Goal: Information Seeking & Learning: Learn about a topic

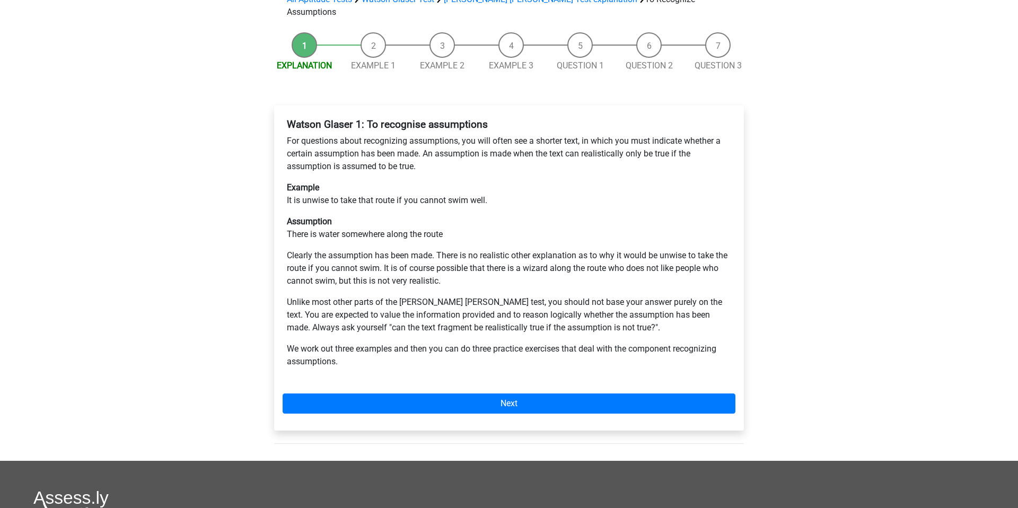
scroll to position [116, 0]
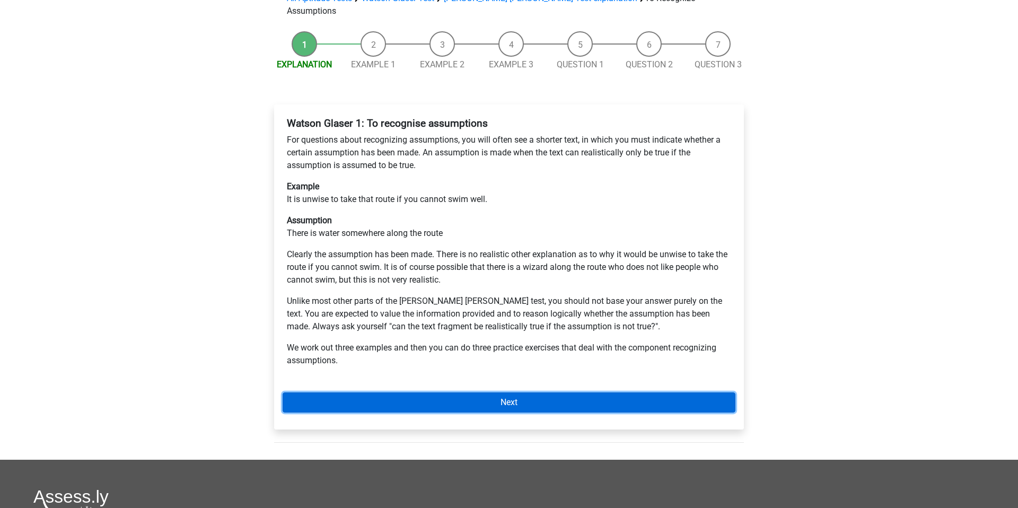
click at [417, 392] on link "Next" at bounding box center [509, 402] width 453 height 20
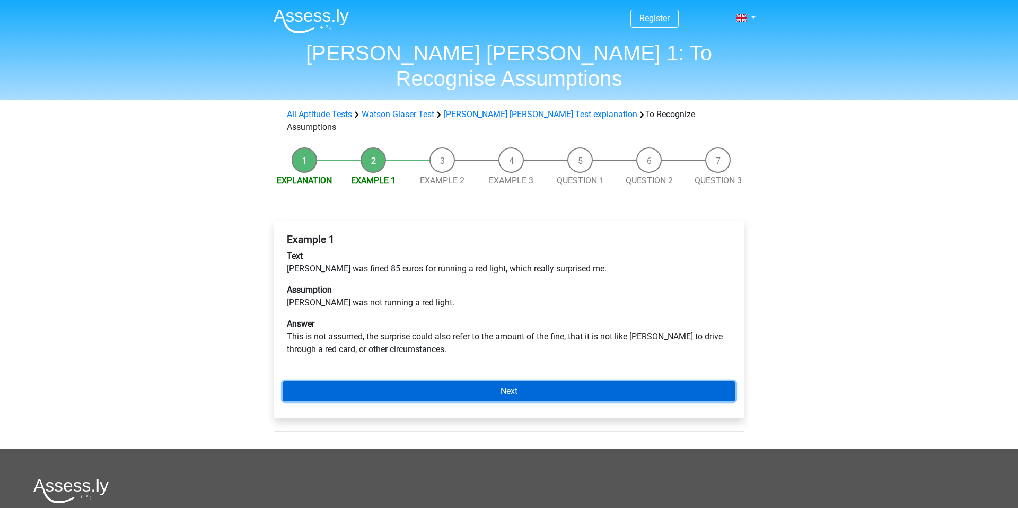
click at [417, 381] on link "Next" at bounding box center [509, 391] width 453 height 20
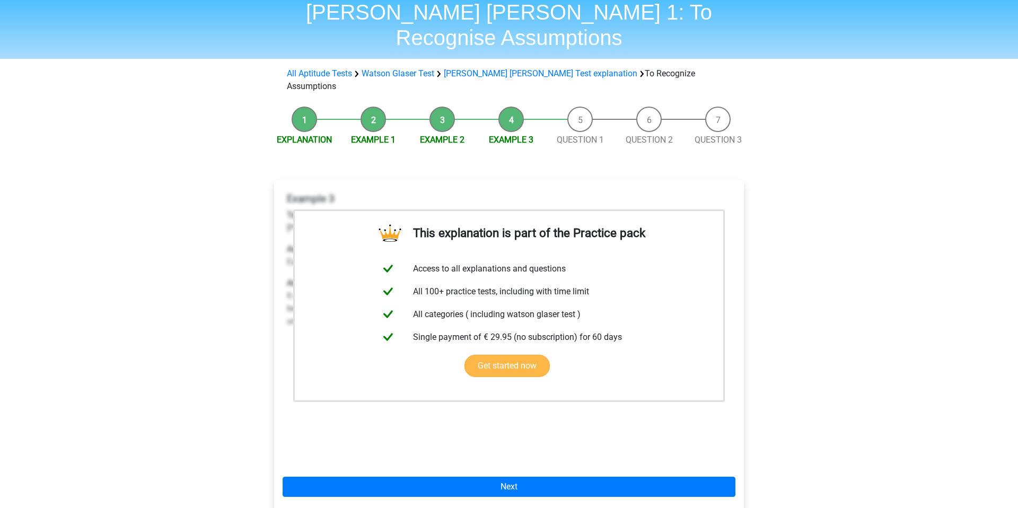
scroll to position [59, 0]
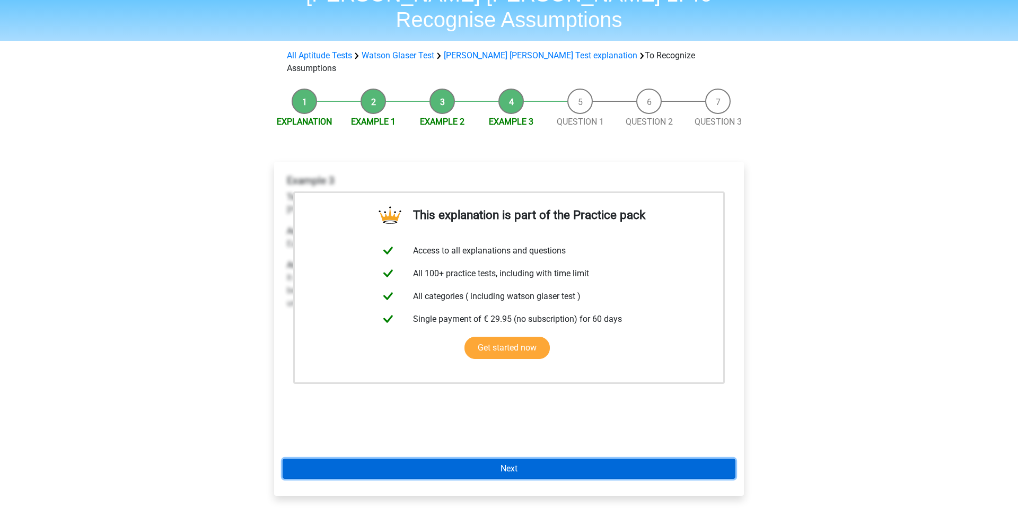
click at [447, 459] on link "Next" at bounding box center [509, 469] width 453 height 20
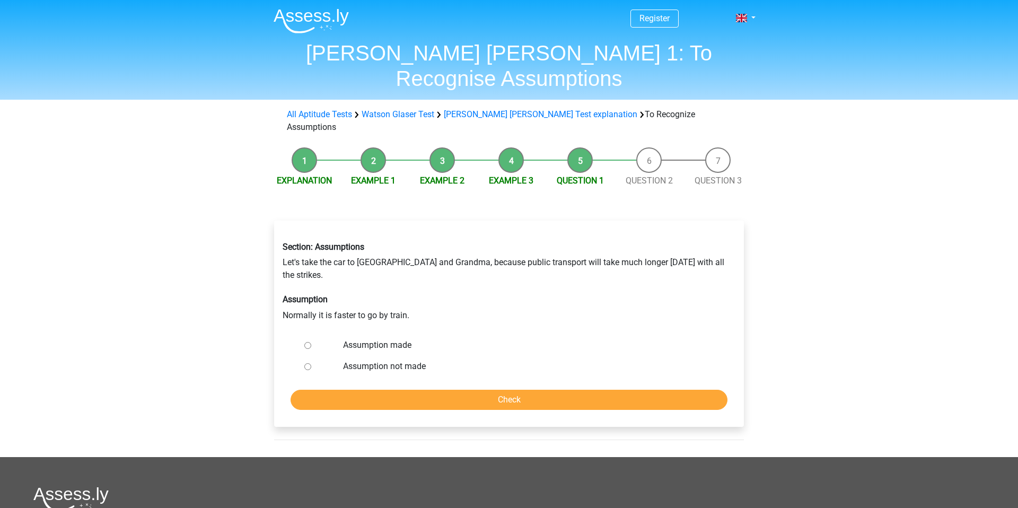
click at [357, 360] on label "Assumption not made" at bounding box center [526, 366] width 367 height 13
click at [311, 363] on input "Assumption not made" at bounding box center [307, 366] width 7 height 7
radio input "true"
click at [413, 390] on input "Check" at bounding box center [509, 400] width 437 height 20
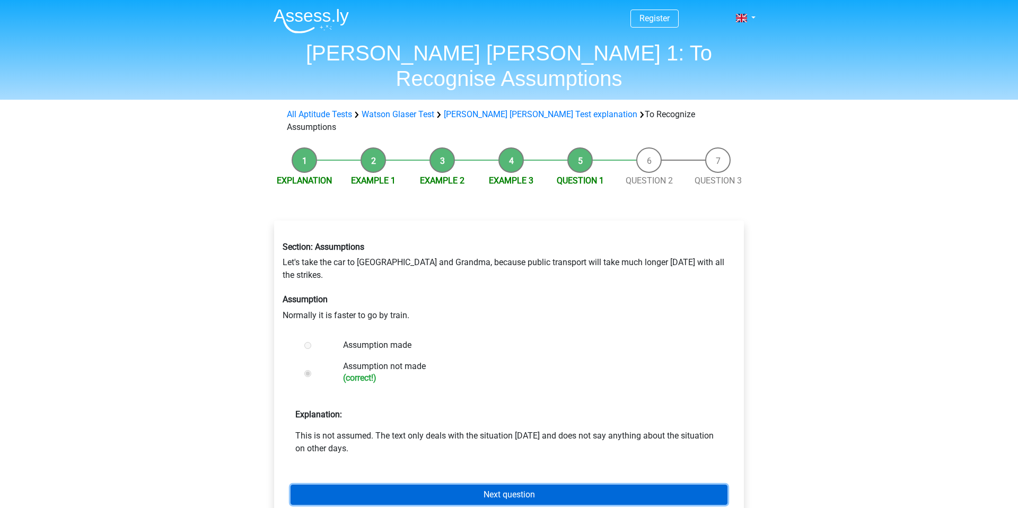
click at [463, 485] on link "Next question" at bounding box center [509, 495] width 437 height 20
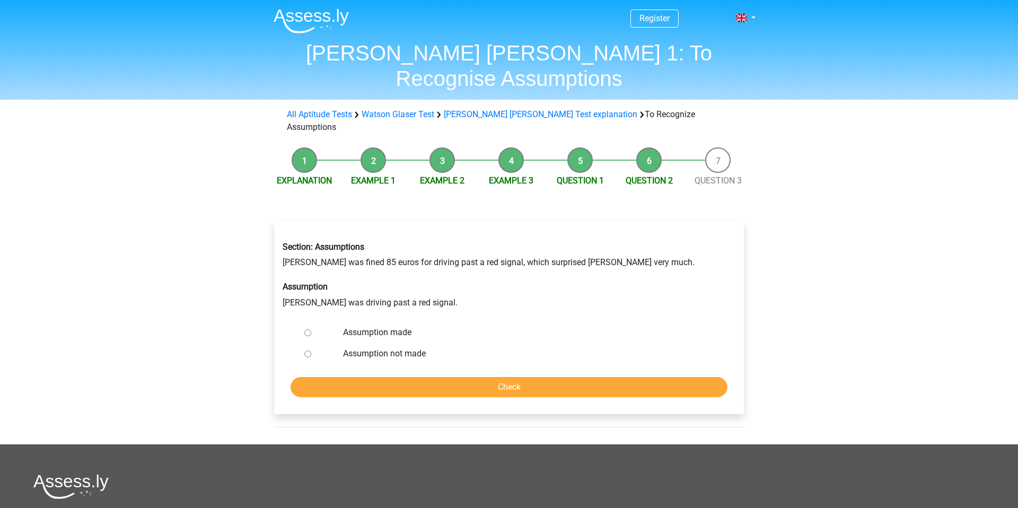
click at [386, 326] on label "Assumption made" at bounding box center [526, 332] width 367 height 13
click at [311, 329] on input "Assumption made" at bounding box center [307, 332] width 7 height 7
radio input "true"
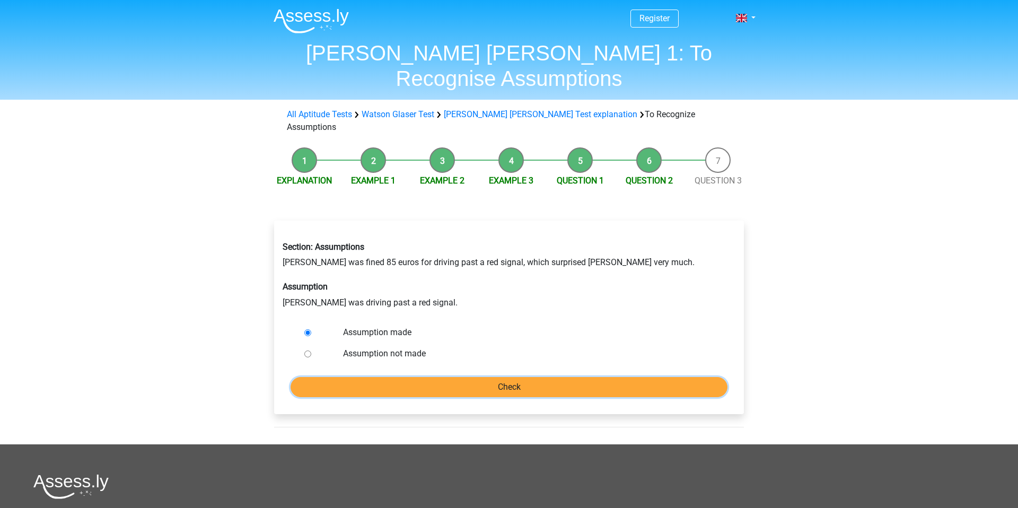
click at [430, 377] on input "Check" at bounding box center [509, 387] width 437 height 20
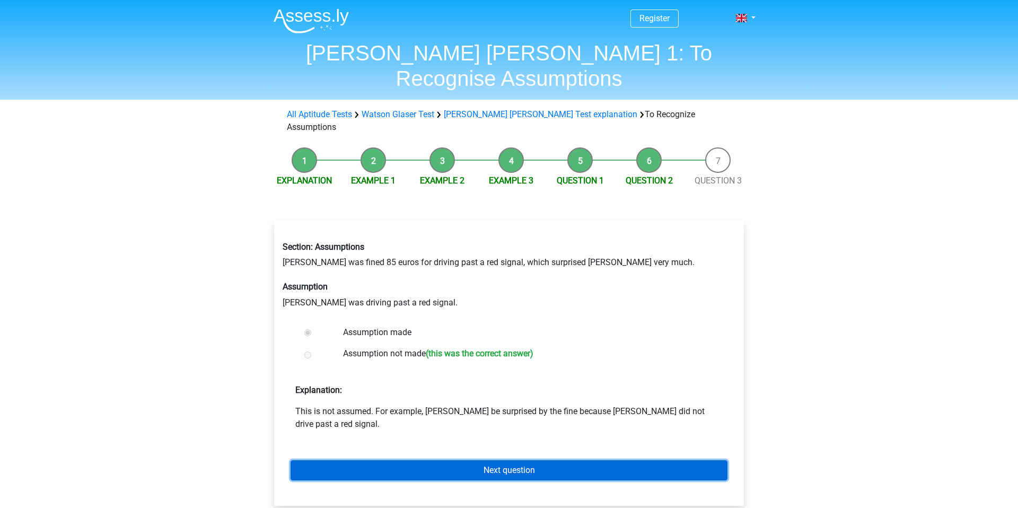
click at [460, 460] on link "Next question" at bounding box center [509, 470] width 437 height 20
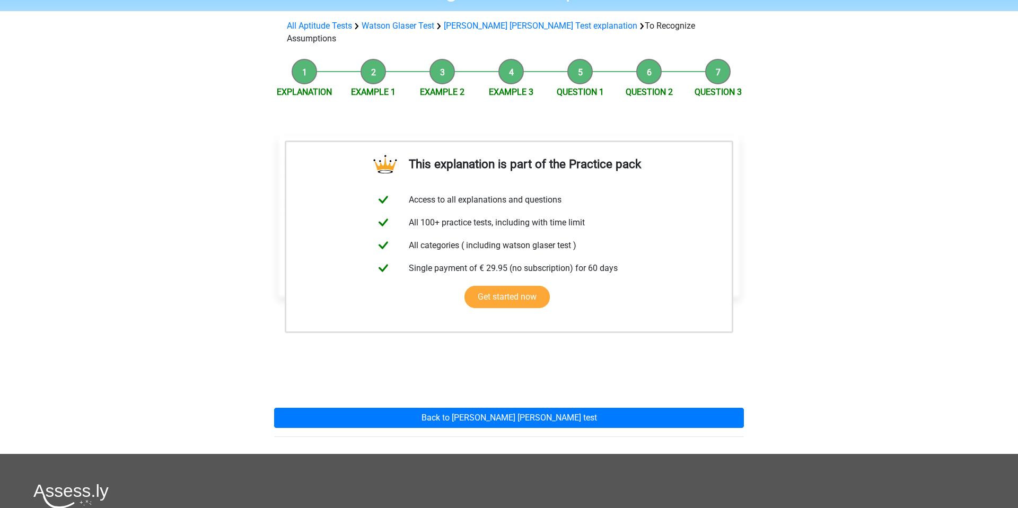
scroll to position [97, 0]
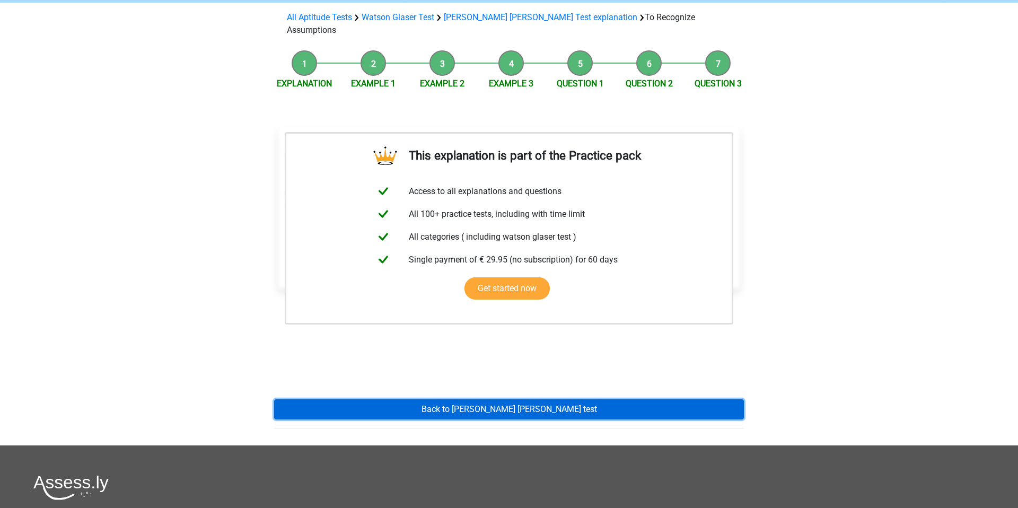
click at [486, 399] on link "Back to watson glaser test" at bounding box center [509, 409] width 470 height 20
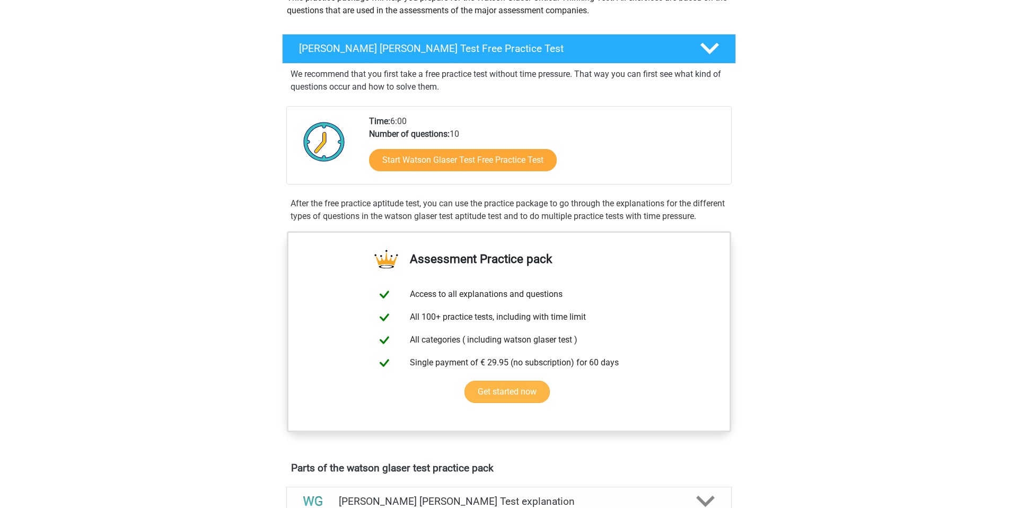
scroll to position [135, 0]
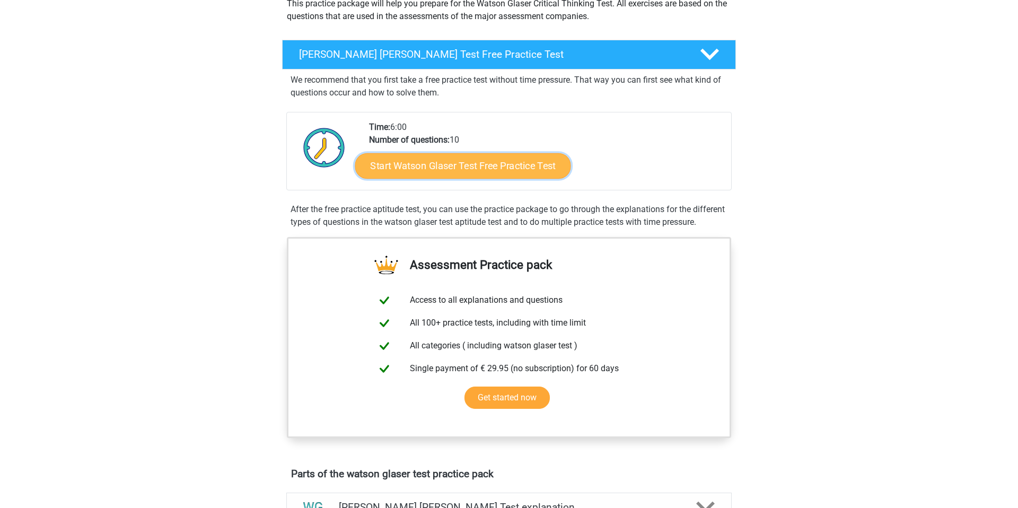
click at [467, 165] on link "Start Watson Glaser Test Free Practice Test" at bounding box center [463, 165] width 216 height 25
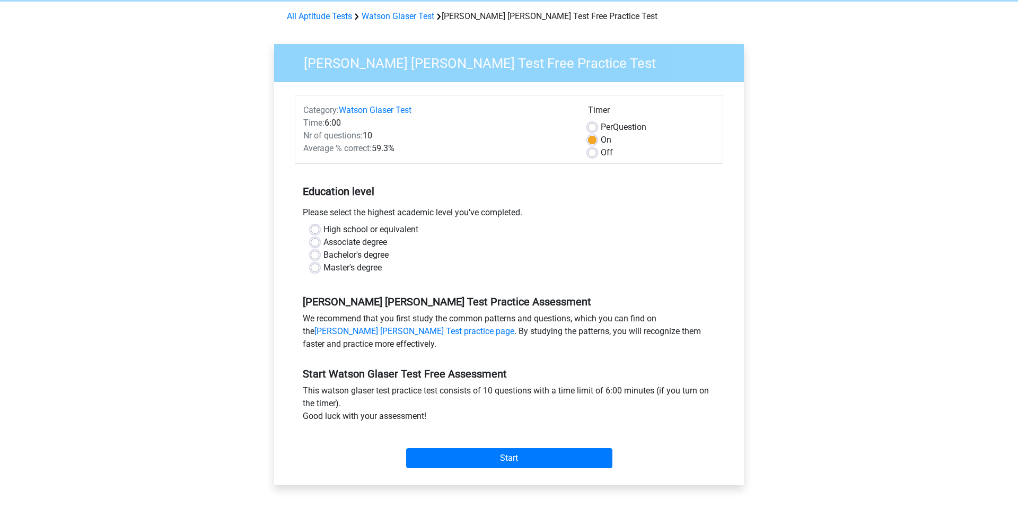
scroll to position [45, 0]
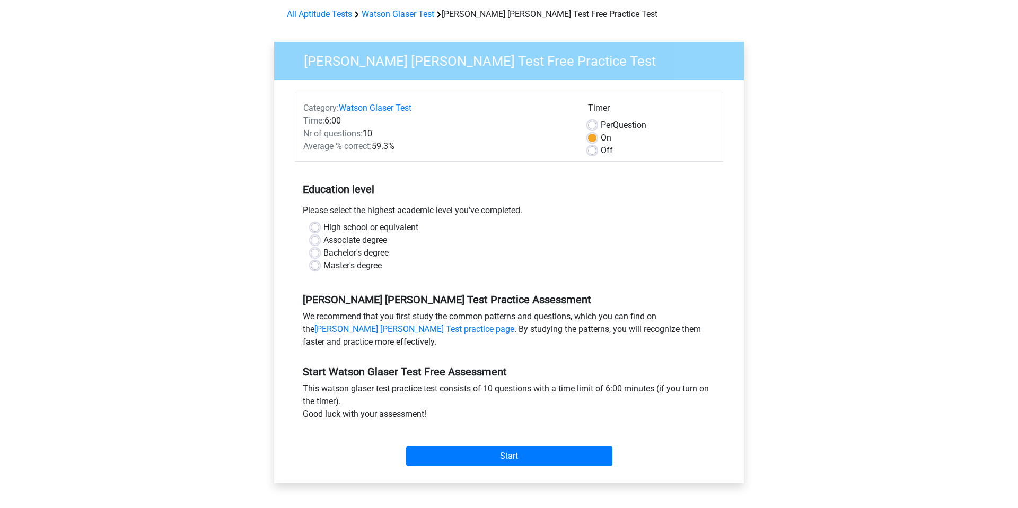
click at [364, 254] on label "Bachelor's degree" at bounding box center [356, 253] width 65 height 13
click at [319, 254] on input "Bachelor's degree" at bounding box center [315, 252] width 8 height 11
radio input "true"
click at [487, 460] on input "Start" at bounding box center [509, 456] width 206 height 20
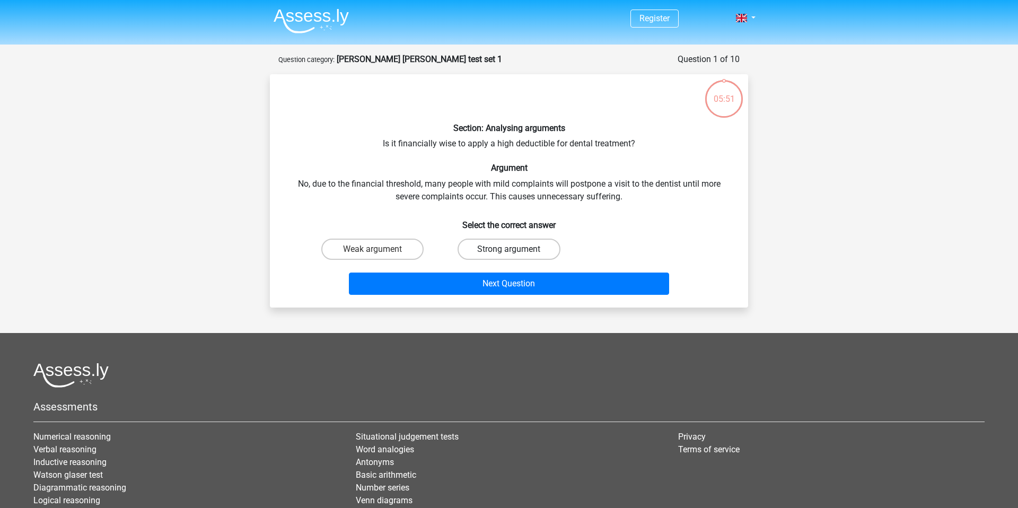
click at [508, 248] on label "Strong argument" at bounding box center [509, 249] width 102 height 21
click at [509, 249] on input "Strong argument" at bounding box center [512, 252] width 7 height 7
radio input "true"
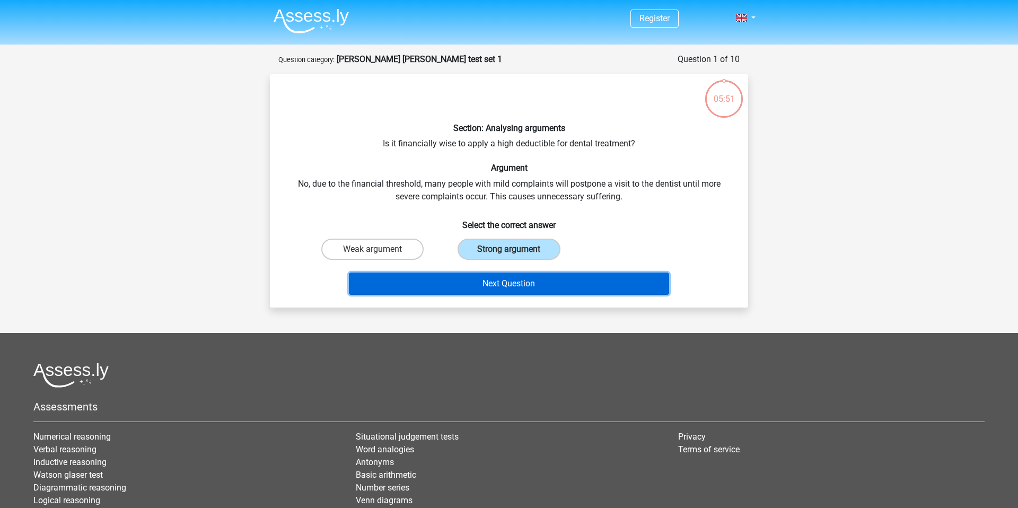
click at [517, 281] on button "Next Question" at bounding box center [509, 284] width 321 height 22
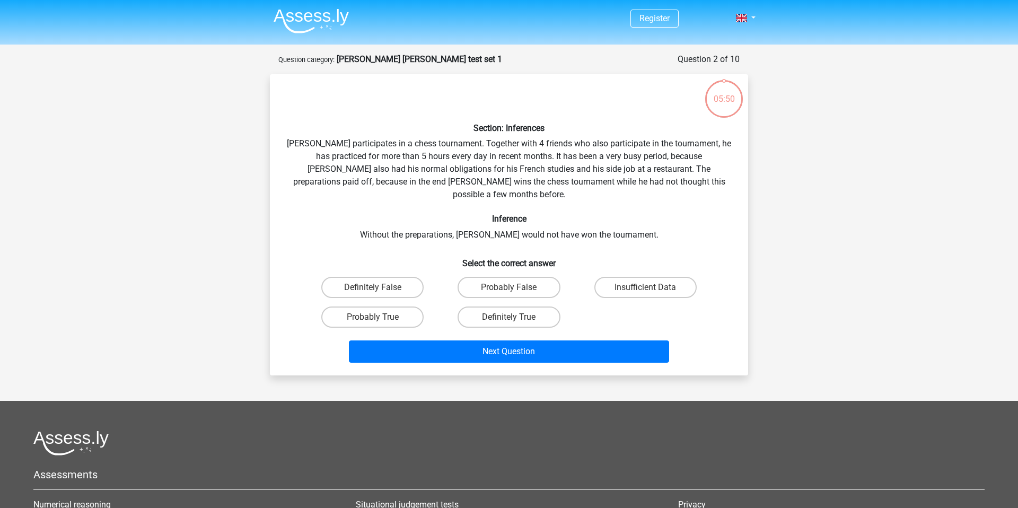
scroll to position [53, 0]
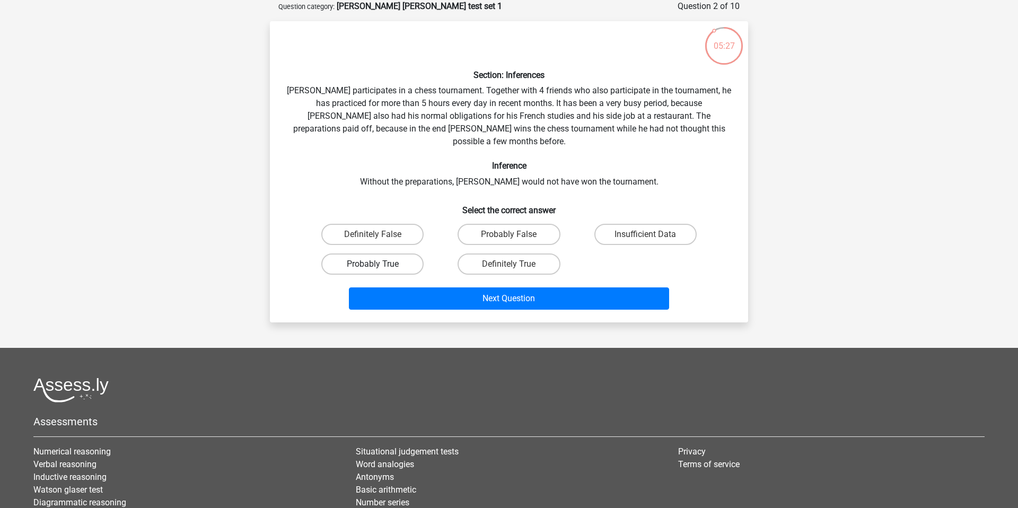
click at [408, 254] on label "Probably True" at bounding box center [372, 264] width 102 height 21
click at [380, 264] on input "Probably True" at bounding box center [376, 267] width 7 height 7
radio input "true"
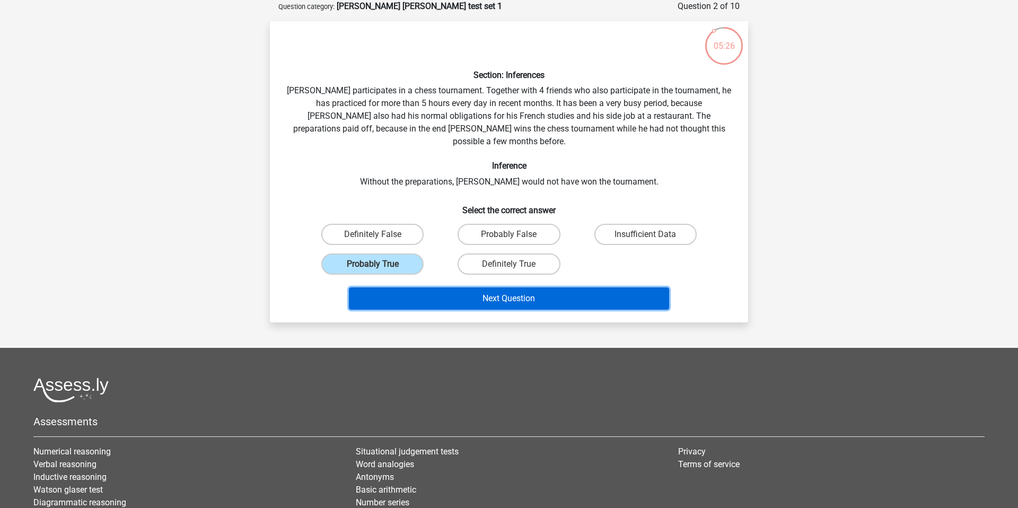
click at [507, 287] on button "Next Question" at bounding box center [509, 298] width 321 height 22
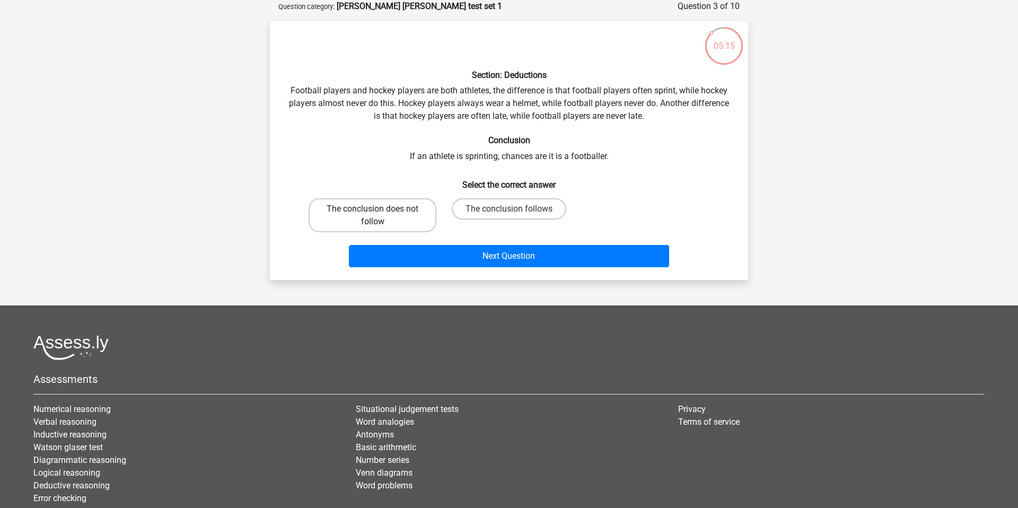
click at [378, 218] on label "The conclusion does not follow" at bounding box center [373, 215] width 128 height 34
click at [378, 216] on input "The conclusion does not follow" at bounding box center [376, 212] width 7 height 7
radio input "true"
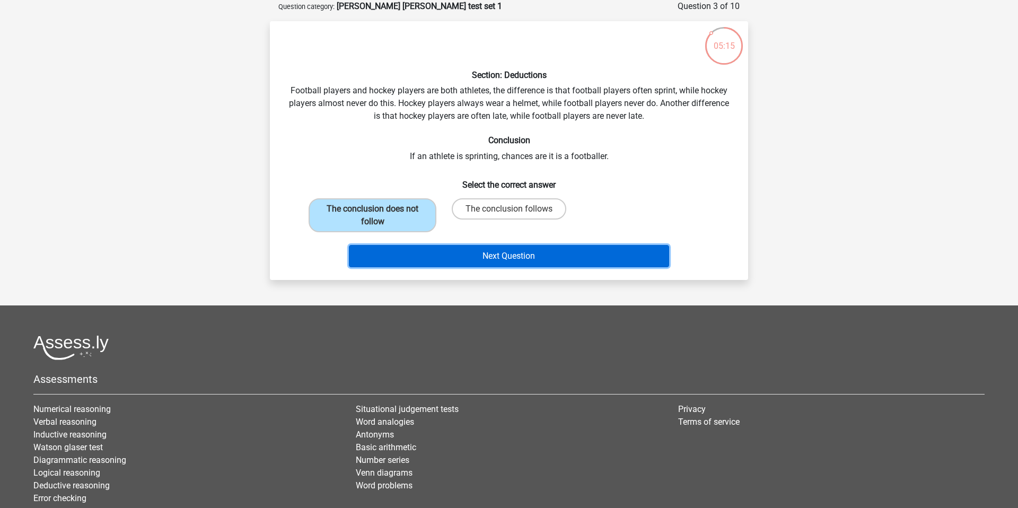
click at [476, 263] on button "Next Question" at bounding box center [509, 256] width 321 height 22
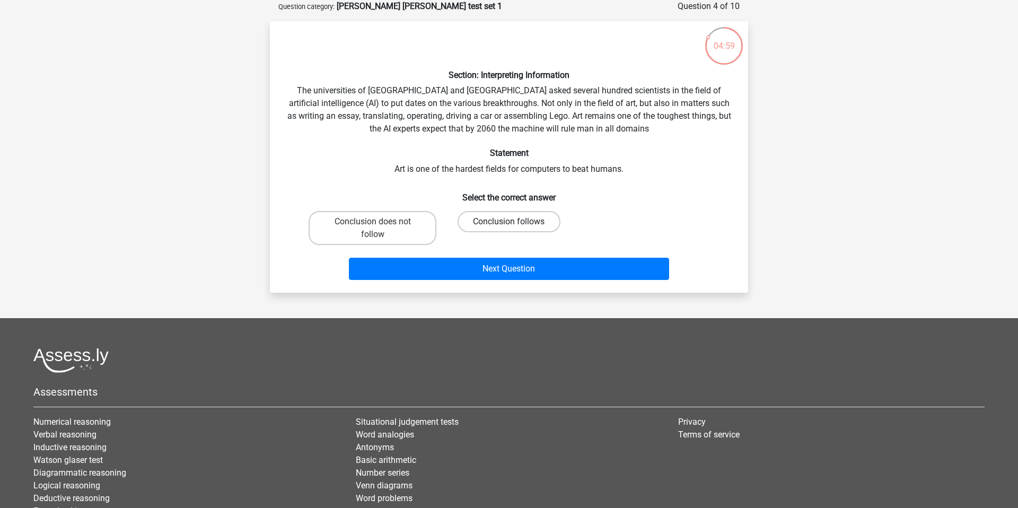
click at [506, 223] on label "Conclusion follows" at bounding box center [509, 221] width 102 height 21
click at [509, 223] on input "Conclusion follows" at bounding box center [512, 225] width 7 height 7
radio input "true"
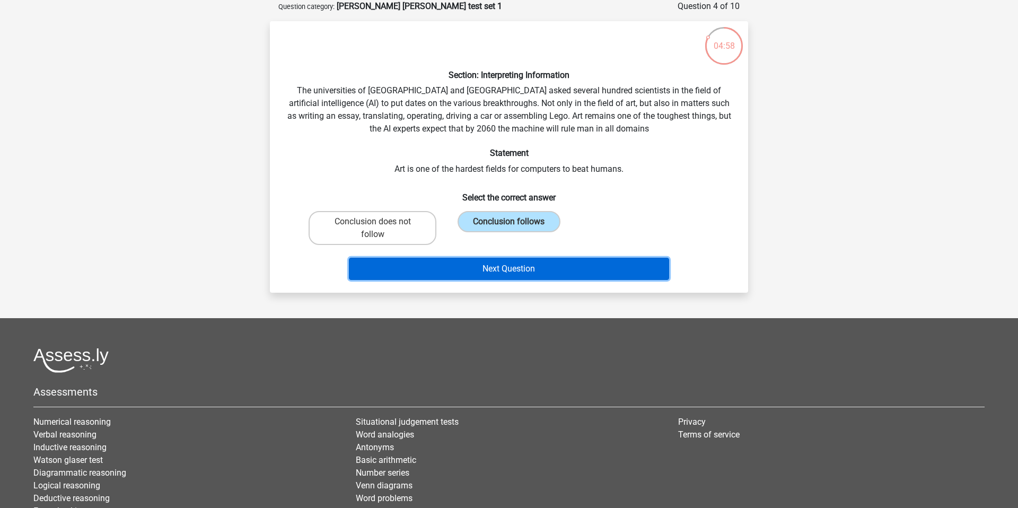
click at [523, 272] on button "Next Question" at bounding box center [509, 269] width 321 height 22
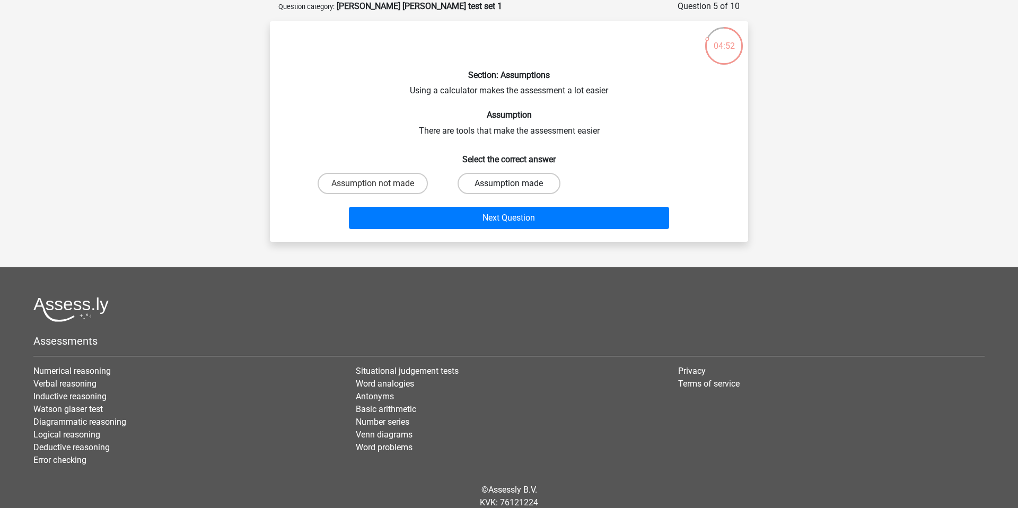
click at [503, 180] on label "Assumption made" at bounding box center [509, 183] width 102 height 21
click at [509, 184] on input "Assumption made" at bounding box center [512, 187] width 7 height 7
radio input "true"
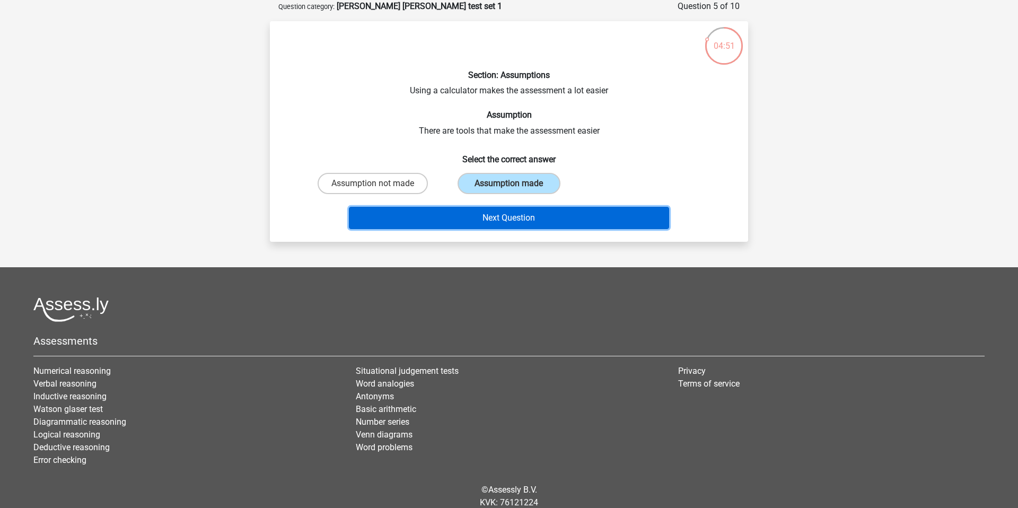
click at [519, 221] on button "Next Question" at bounding box center [509, 218] width 321 height 22
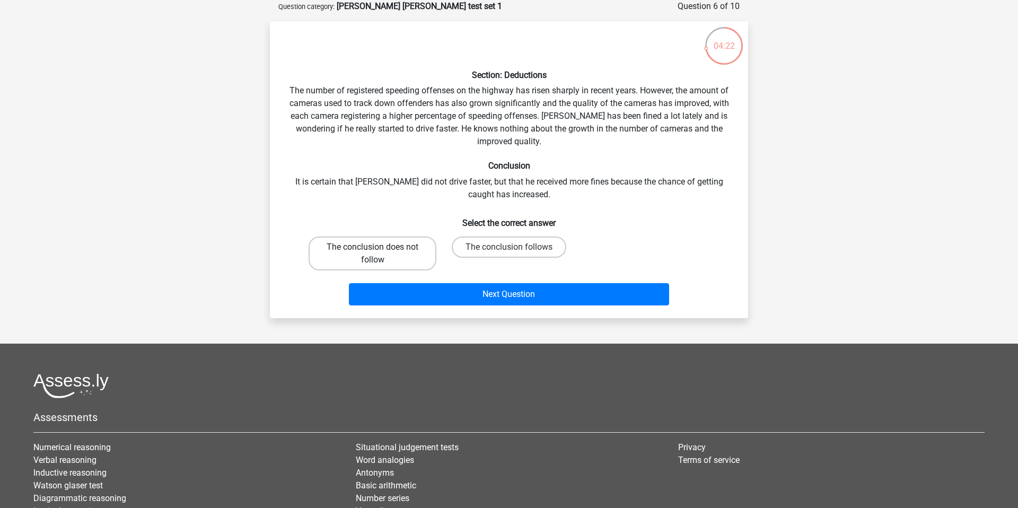
click at [384, 258] on label "The conclusion does not follow" at bounding box center [373, 254] width 128 height 34
click at [380, 254] on input "The conclusion does not follow" at bounding box center [376, 250] width 7 height 7
radio input "true"
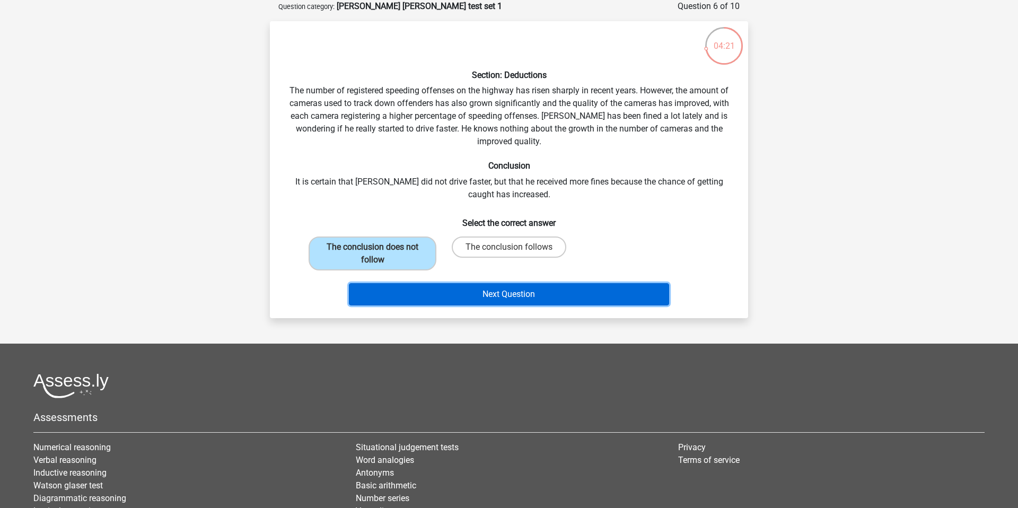
click at [534, 302] on button "Next Question" at bounding box center [509, 294] width 321 height 22
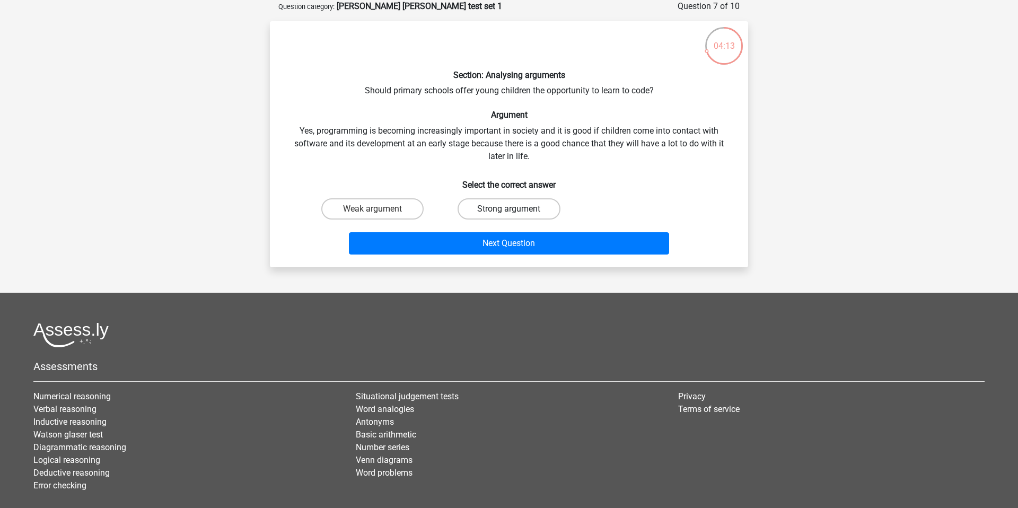
click at [490, 207] on label "Strong argument" at bounding box center [509, 208] width 102 height 21
click at [509, 209] on input "Strong argument" at bounding box center [512, 212] width 7 height 7
radio input "true"
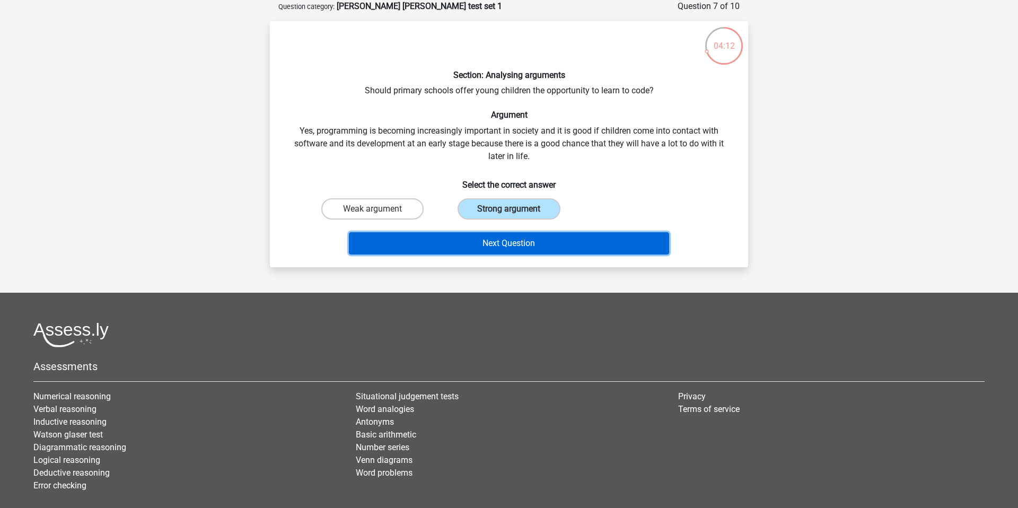
click at [525, 251] on button "Next Question" at bounding box center [509, 243] width 321 height 22
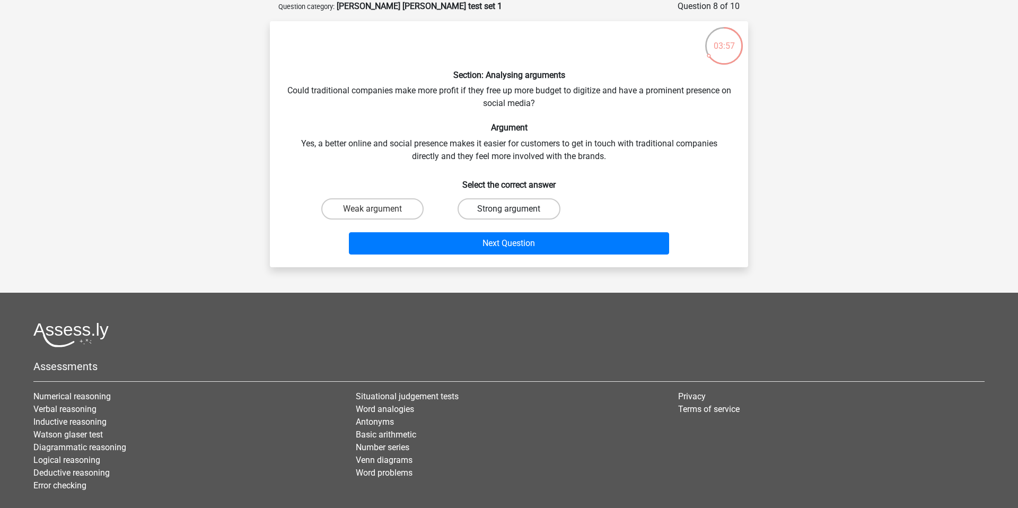
click at [521, 211] on label "Strong argument" at bounding box center [509, 208] width 102 height 21
click at [516, 211] on input "Strong argument" at bounding box center [512, 212] width 7 height 7
radio input "true"
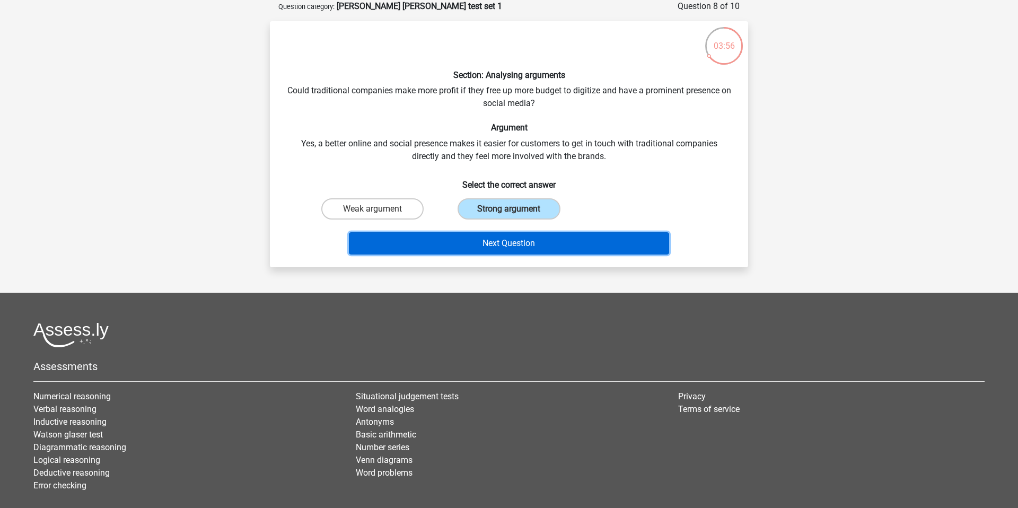
click at [523, 242] on button "Next Question" at bounding box center [509, 243] width 321 height 22
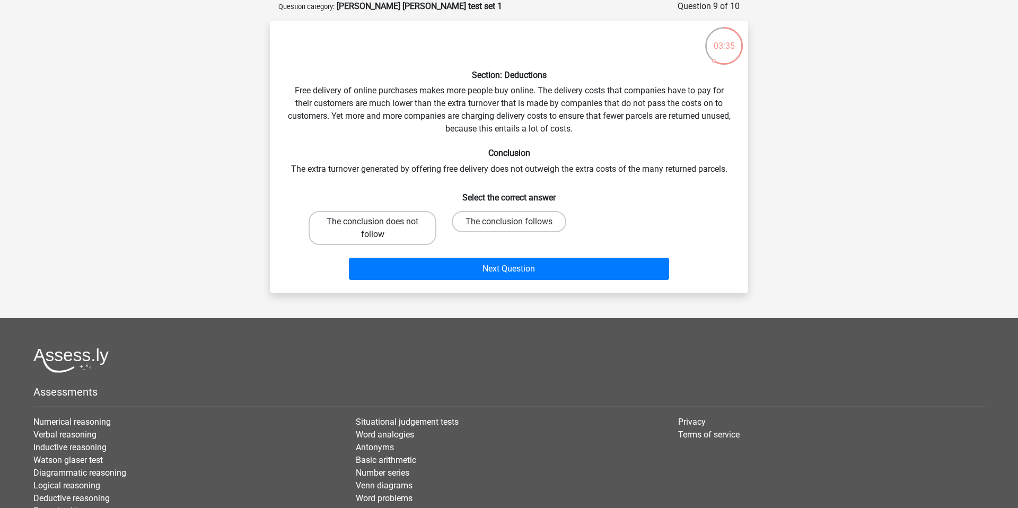
click at [368, 232] on label "The conclusion does not follow" at bounding box center [373, 228] width 128 height 34
click at [373, 229] on input "The conclusion does not follow" at bounding box center [376, 225] width 7 height 7
radio input "true"
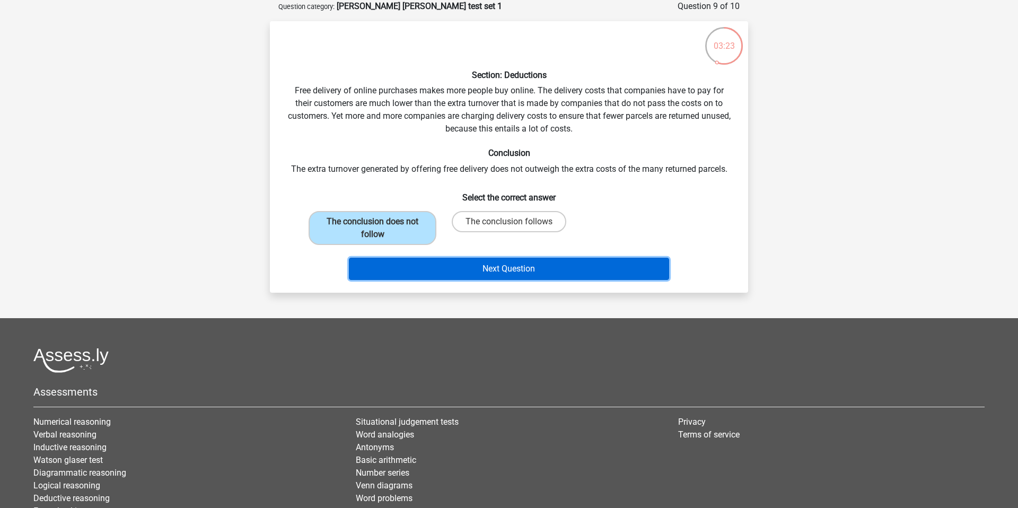
click at [527, 268] on button "Next Question" at bounding box center [509, 269] width 321 height 22
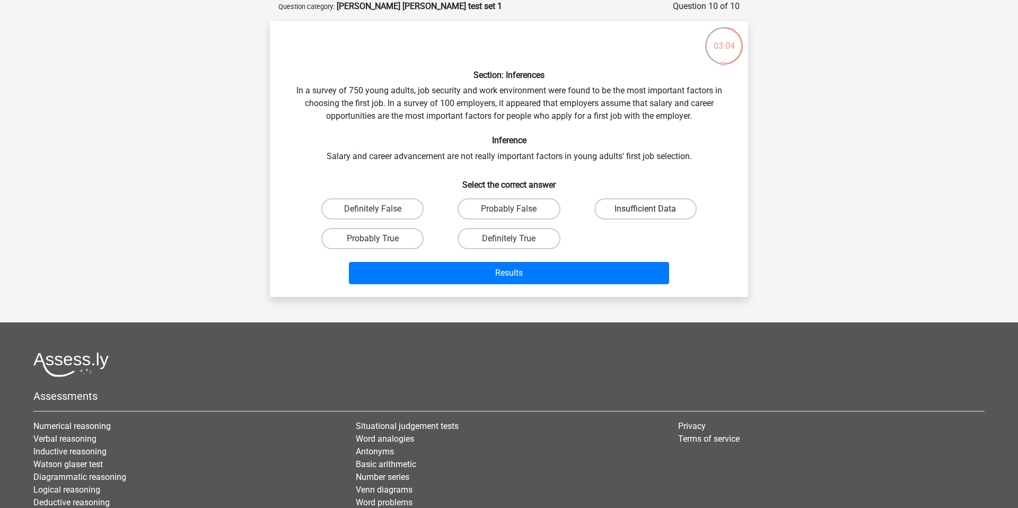
click at [631, 208] on label "Insufficient Data" at bounding box center [646, 208] width 102 height 21
click at [645, 209] on input "Insufficient Data" at bounding box center [648, 212] width 7 height 7
radio input "true"
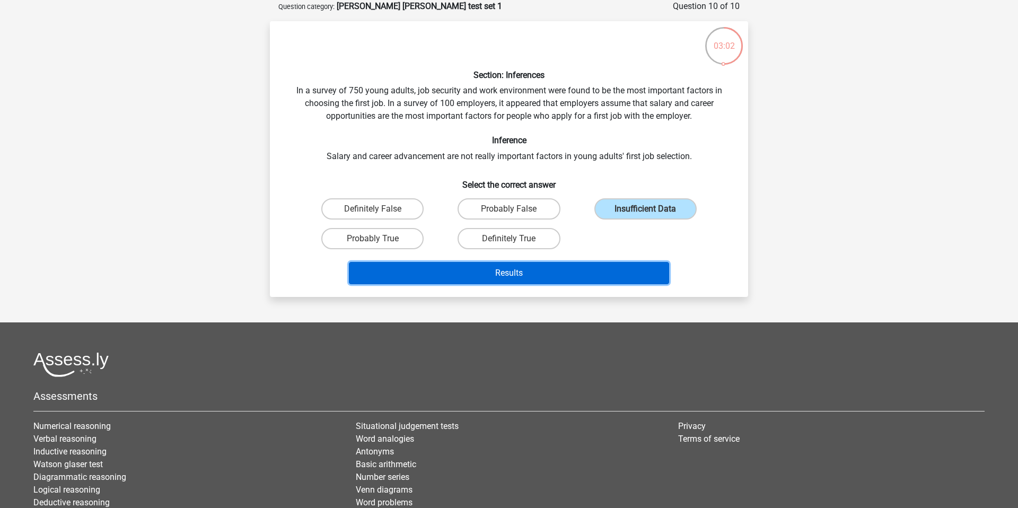
click at [557, 270] on button "Results" at bounding box center [509, 273] width 321 height 22
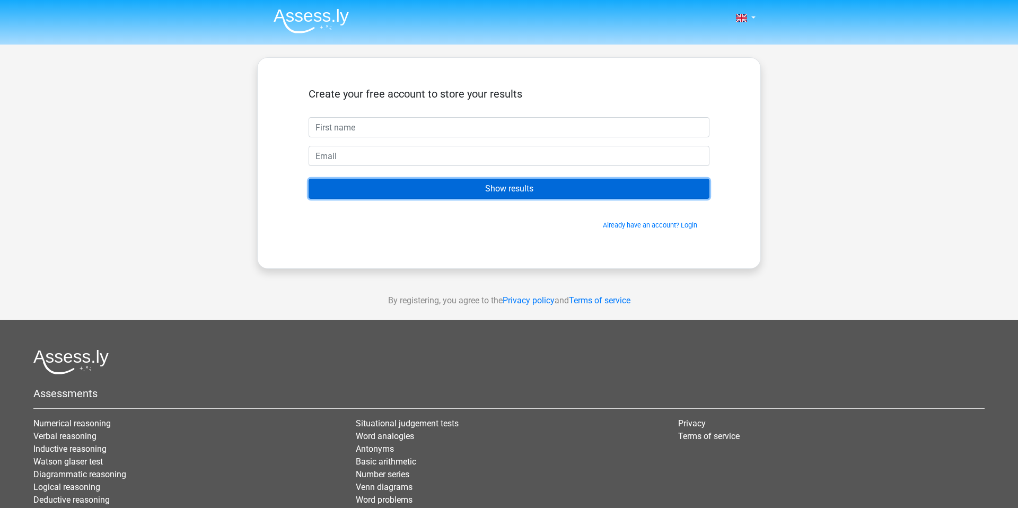
click at [543, 191] on input "Show results" at bounding box center [509, 189] width 401 height 20
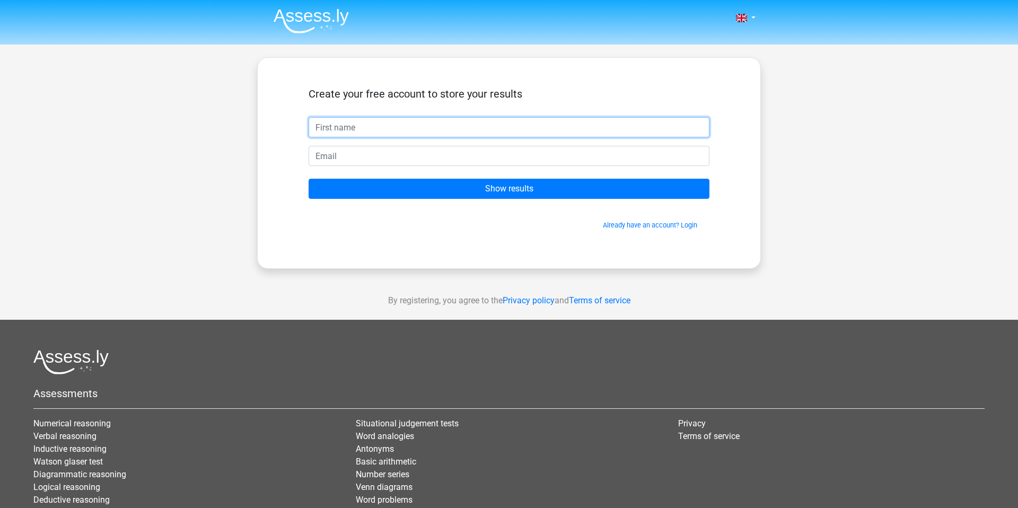
click at [414, 128] on input "text" at bounding box center [509, 127] width 401 height 20
type input "Callum"
click at [406, 156] on input "email" at bounding box center [509, 156] width 401 height 20
type input "[EMAIL_ADDRESS][DOMAIN_NAME]"
drag, startPoint x: 433, startPoint y: 160, endPoint x: 442, endPoint y: 175, distance: 17.1
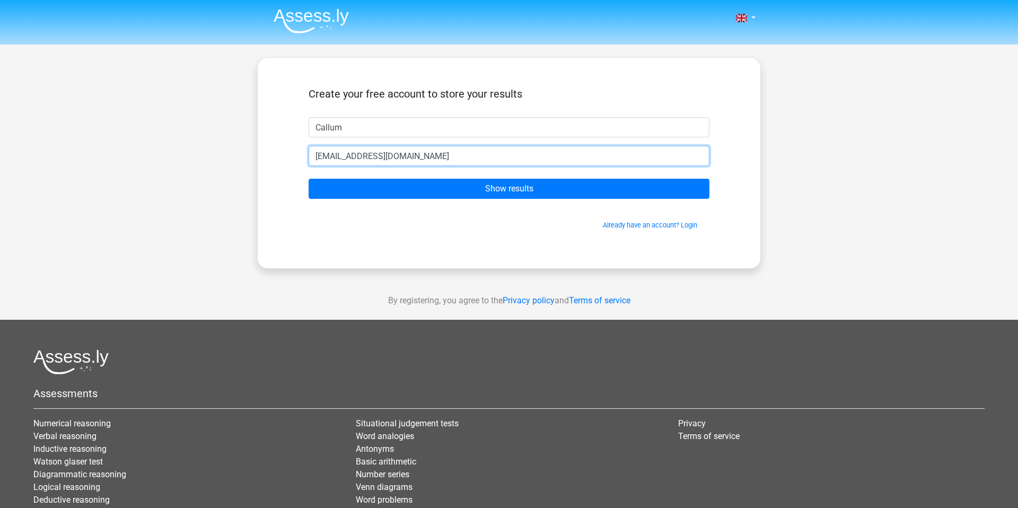
click at [442, 175] on form "Create your free account to store your results [GEOGRAPHIC_DATA] [EMAIL_ADDRESS…" at bounding box center [509, 159] width 401 height 143
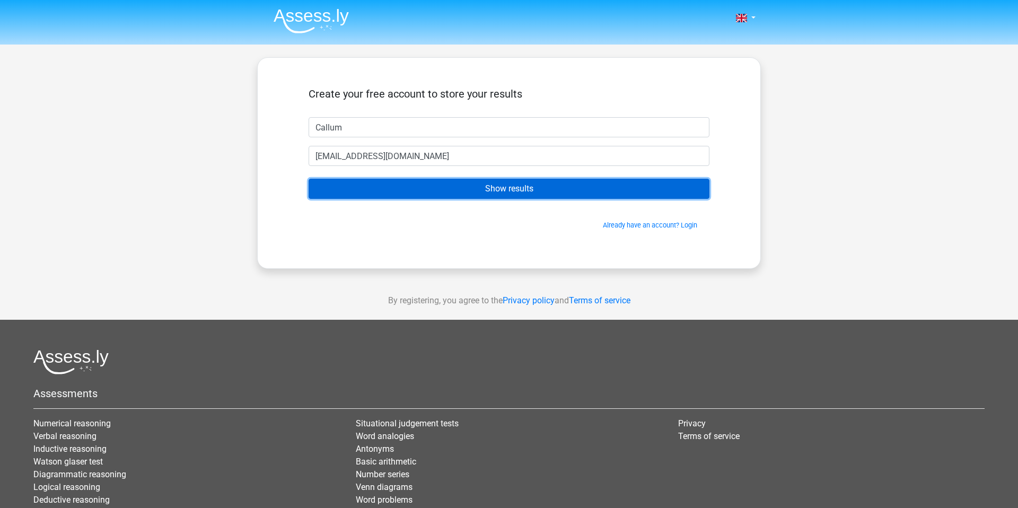
click at [469, 195] on input "Show results" at bounding box center [509, 189] width 401 height 20
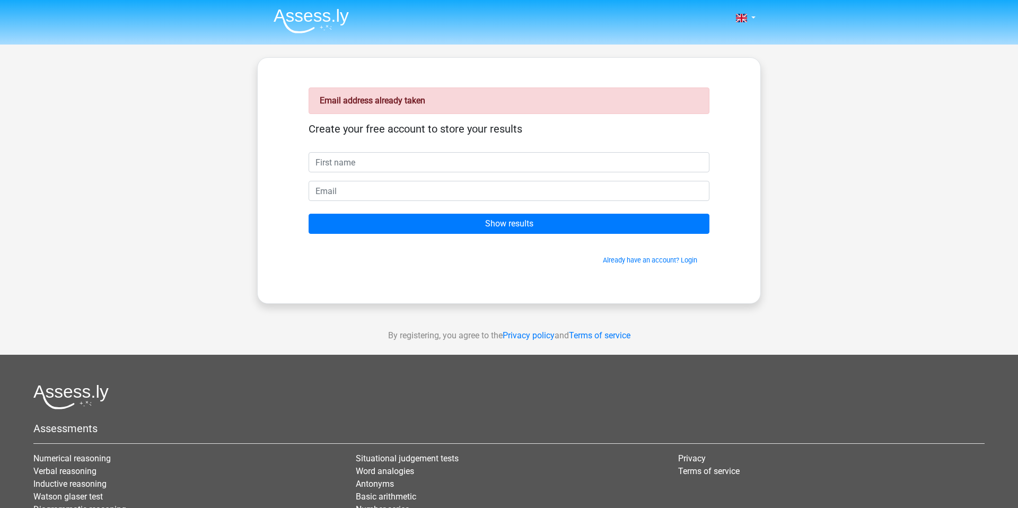
click at [435, 164] on input "text" at bounding box center [509, 162] width 401 height 20
type input "Callum"
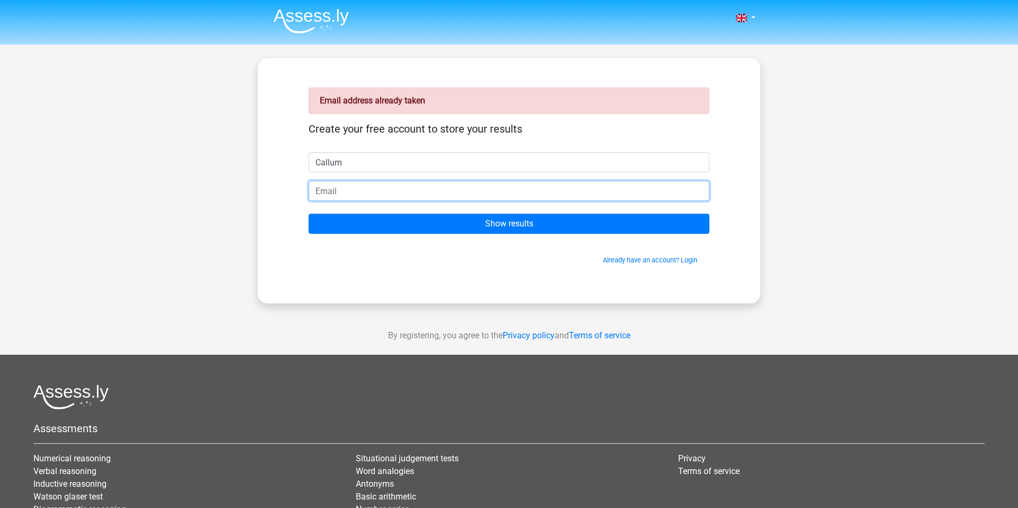
click at [417, 191] on input "email" at bounding box center [509, 191] width 401 height 20
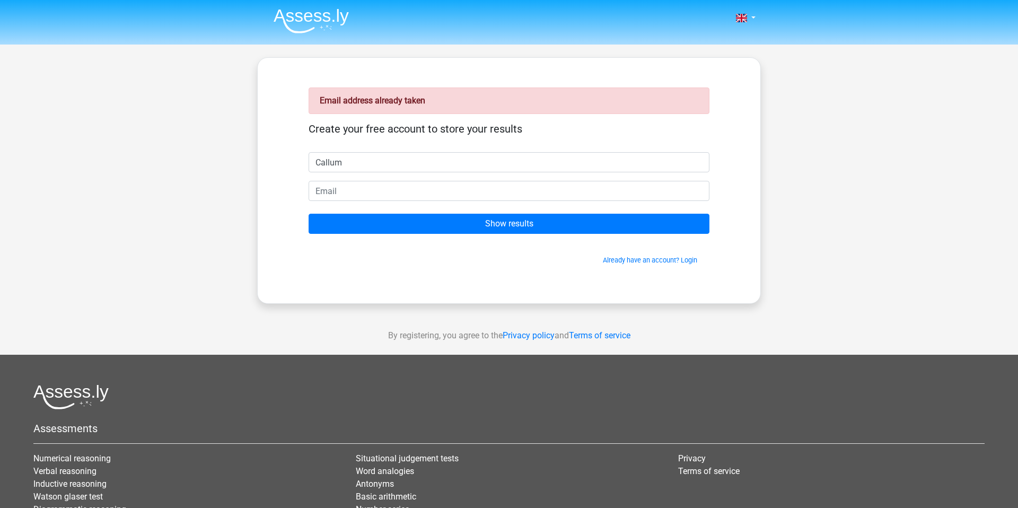
click at [291, 169] on div "Email address already taken Create your free account to store your results Call…" at bounding box center [509, 180] width 452 height 195
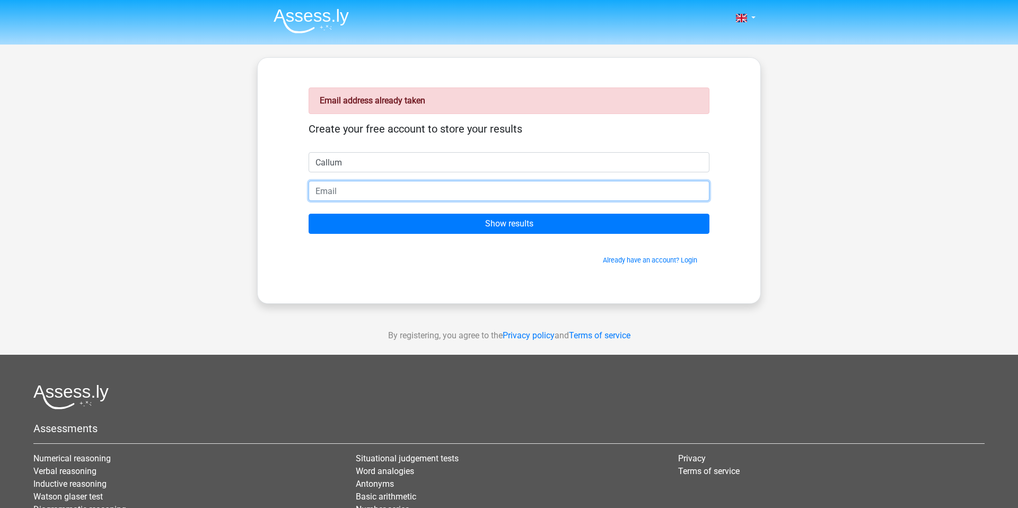
click at [356, 194] on input "email" at bounding box center [509, 191] width 401 height 20
type input "[EMAIL_ADDRESS][DOMAIN_NAME]"
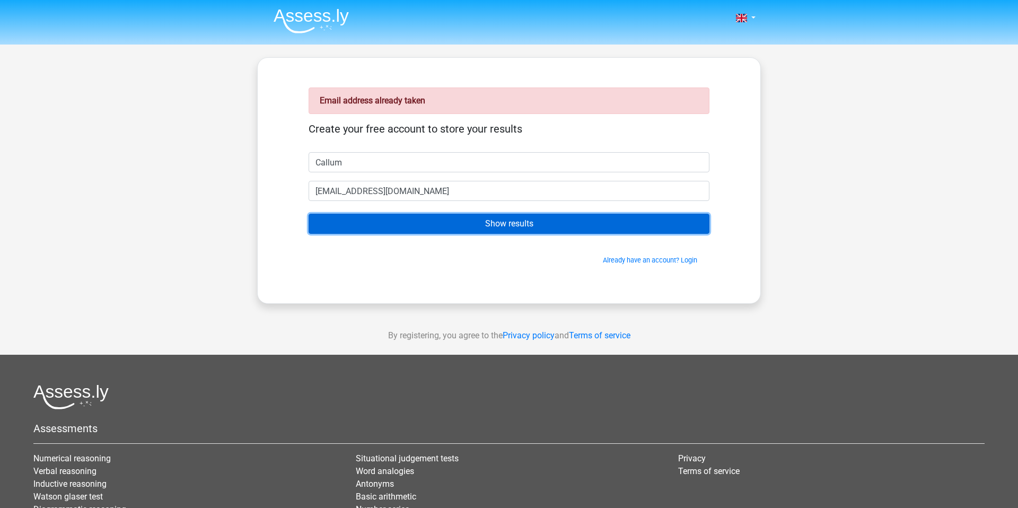
click at [463, 224] on input "Show results" at bounding box center [509, 224] width 401 height 20
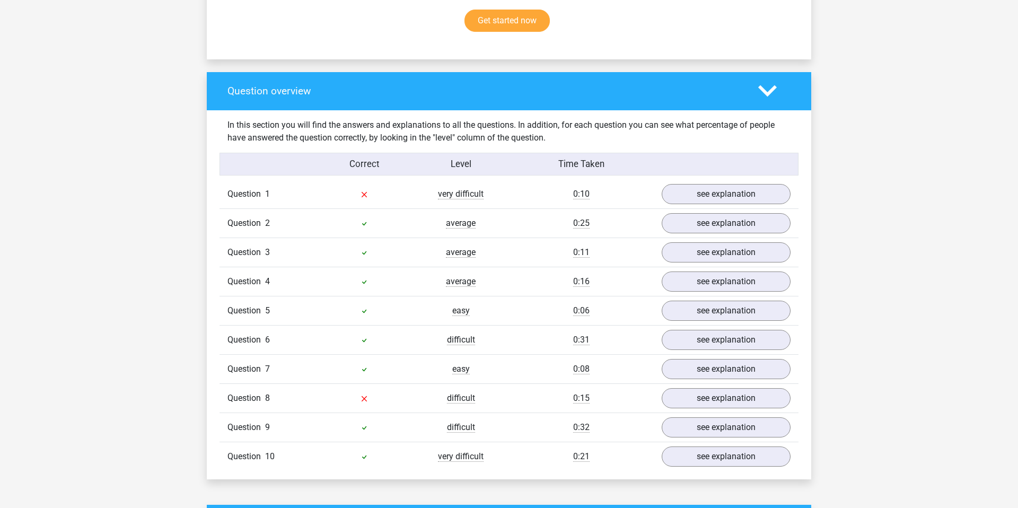
scroll to position [717, 0]
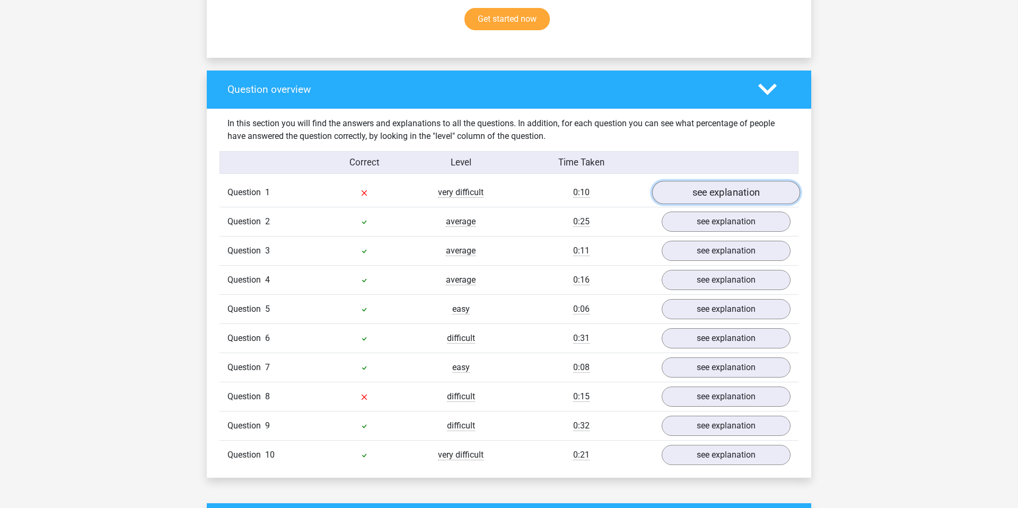
click at [714, 193] on link "see explanation" at bounding box center [726, 192] width 148 height 23
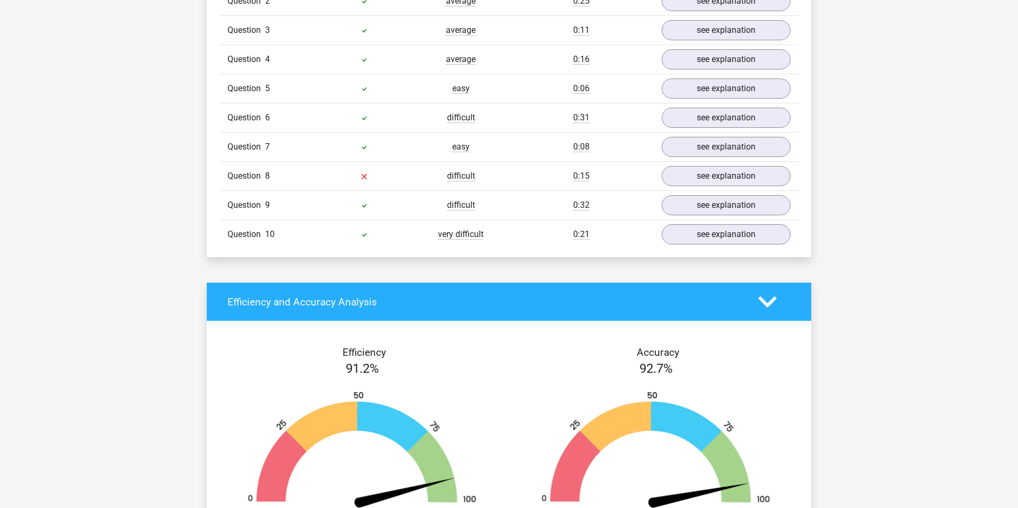
scroll to position [1204, 0]
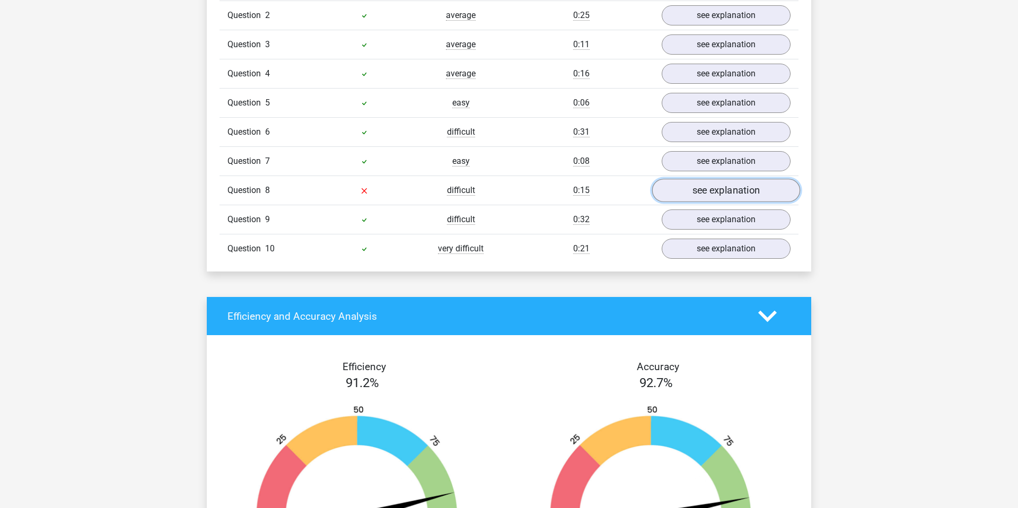
click at [708, 193] on link "see explanation" at bounding box center [726, 190] width 148 height 23
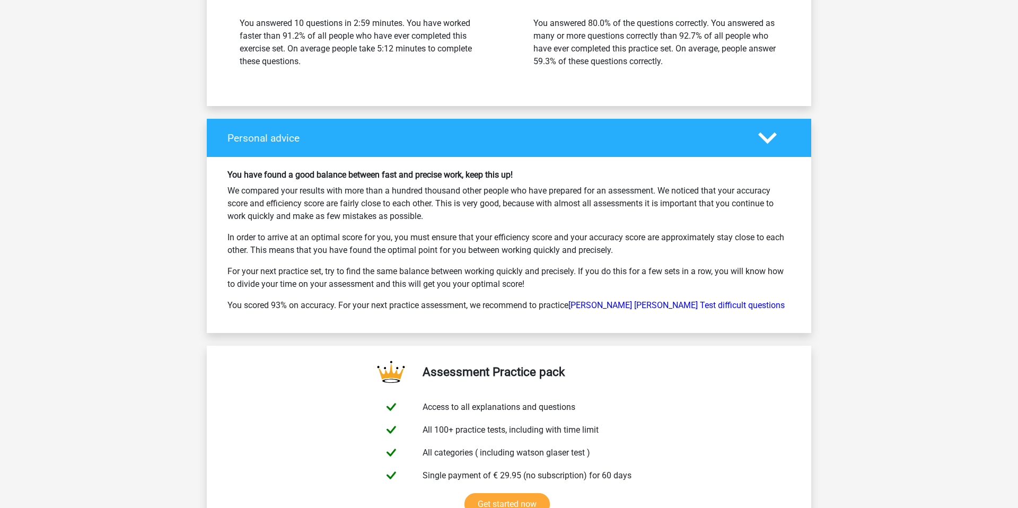
scroll to position [2021, 0]
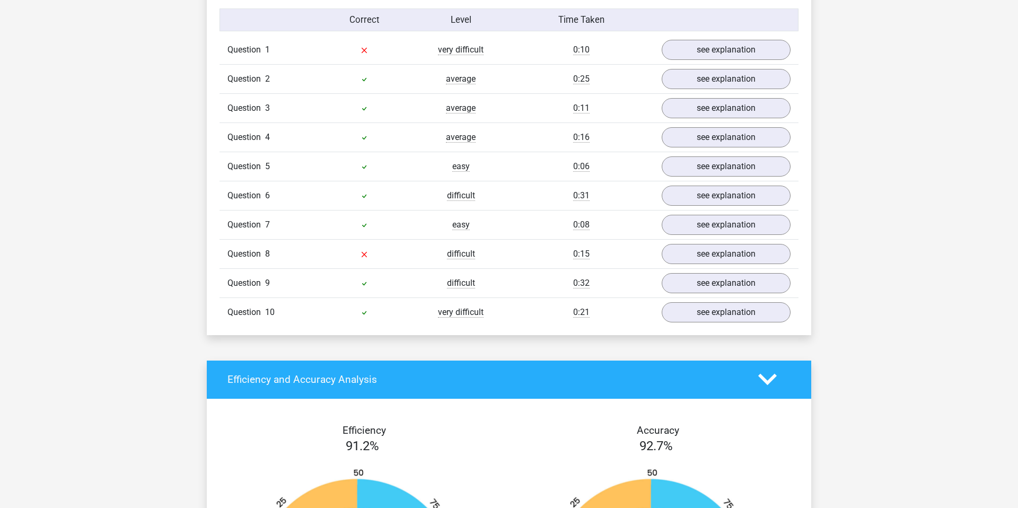
scroll to position [860, 0]
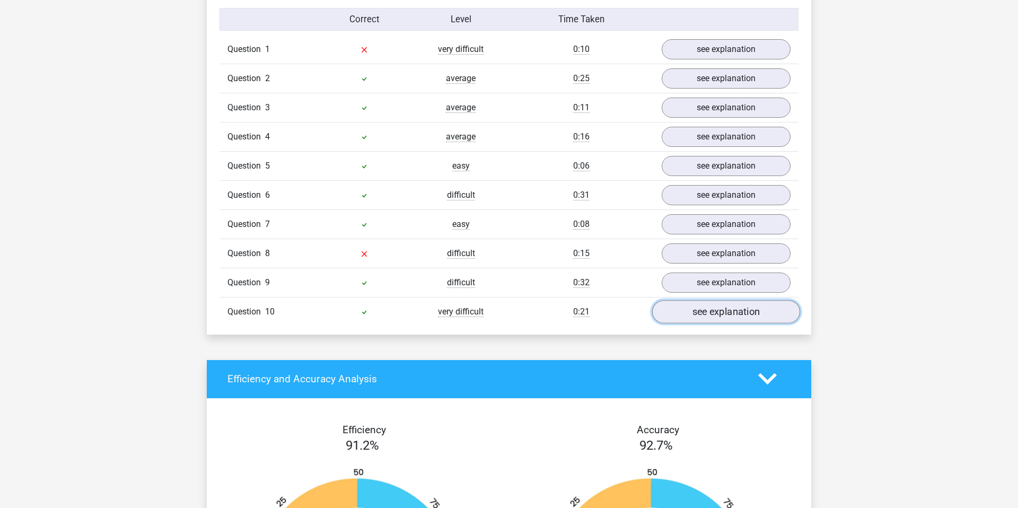
click at [731, 317] on link "see explanation" at bounding box center [726, 311] width 148 height 23
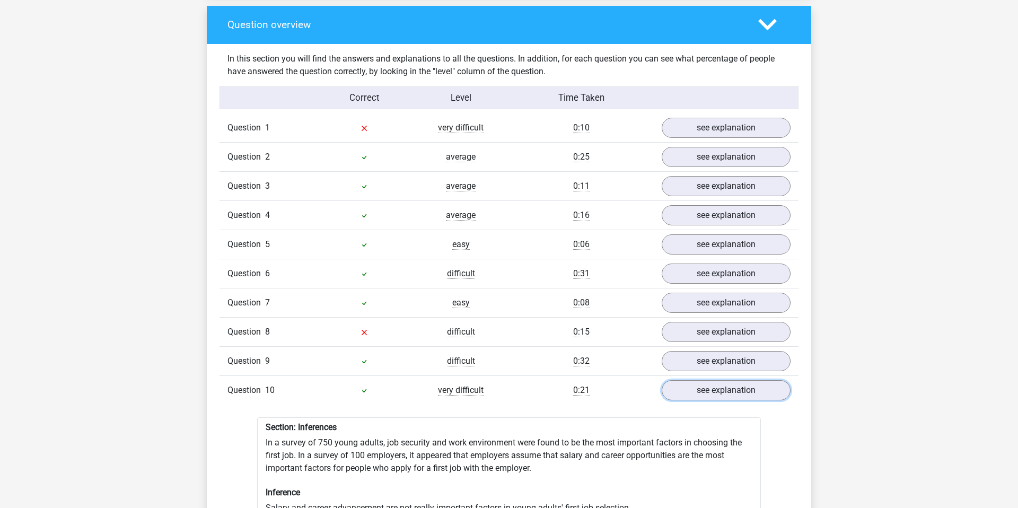
scroll to position [781, 0]
